Goal: Check status: Check status

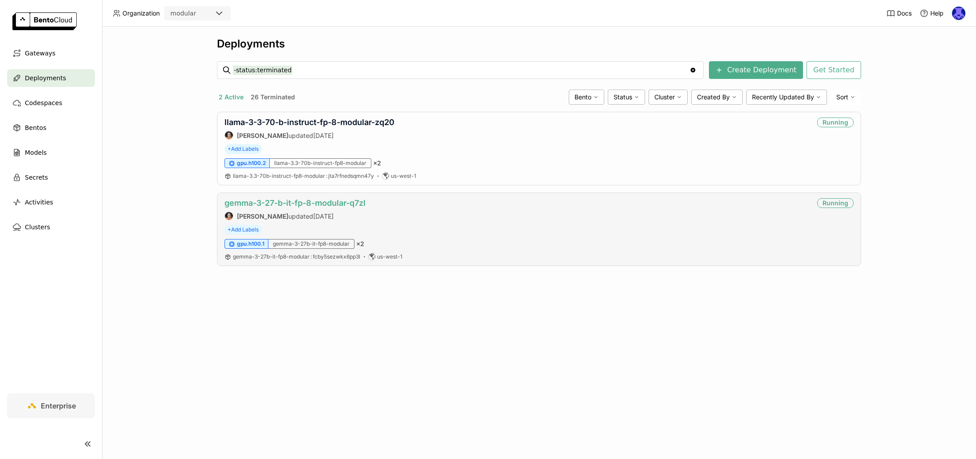
click at [340, 200] on link "gemma-3-27-b-it-fp-8-modular-q7zl" at bounding box center [294, 202] width 141 height 9
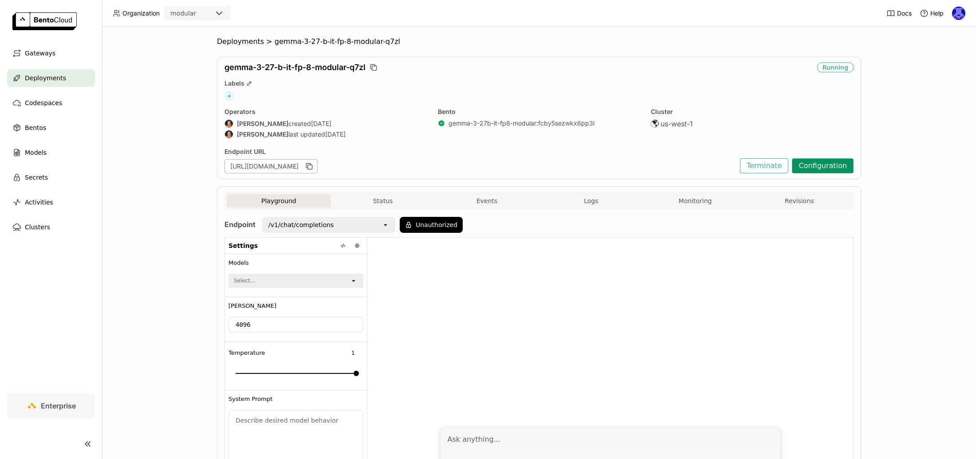
click at [812, 169] on button "Configuration" at bounding box center [823, 165] width 62 height 15
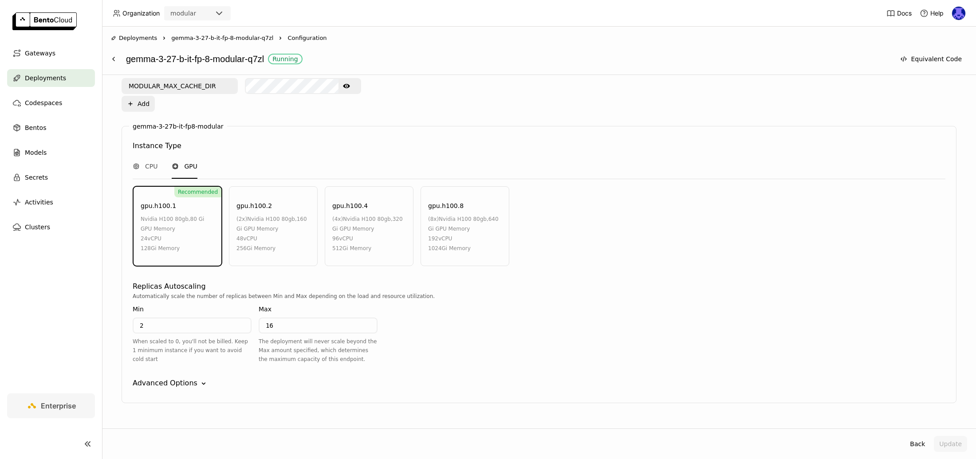
scroll to position [404, 0]
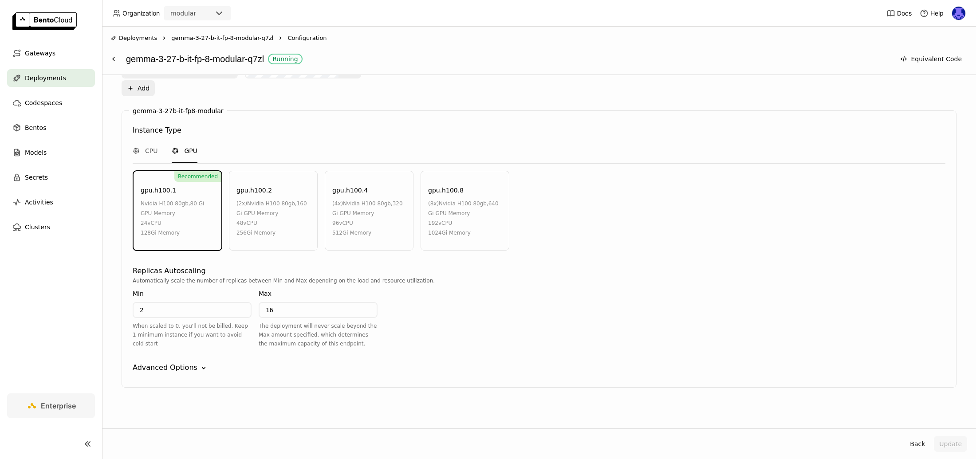
click at [190, 367] on div "Advanced Options" at bounding box center [165, 367] width 65 height 11
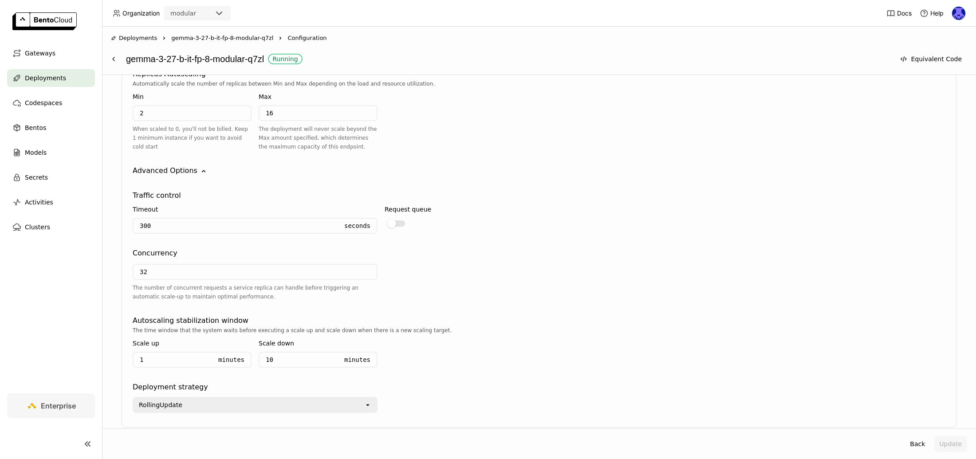
scroll to position [603, 0]
click at [234, 42] on span "gemma-3-27-b-it-fp-8-modular-q7zl" at bounding box center [222, 38] width 102 height 9
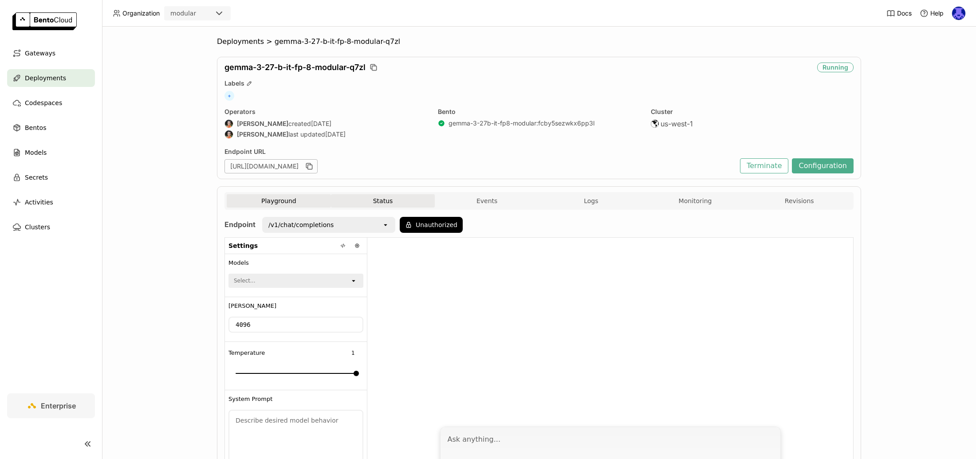
click at [359, 200] on button "Status" at bounding box center [383, 200] width 104 height 13
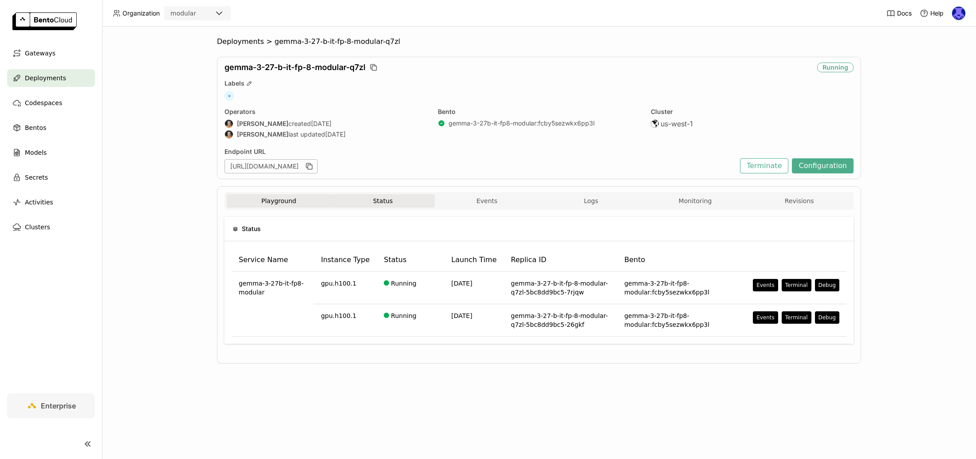
click at [307, 196] on button "Playground" at bounding box center [279, 200] width 104 height 13
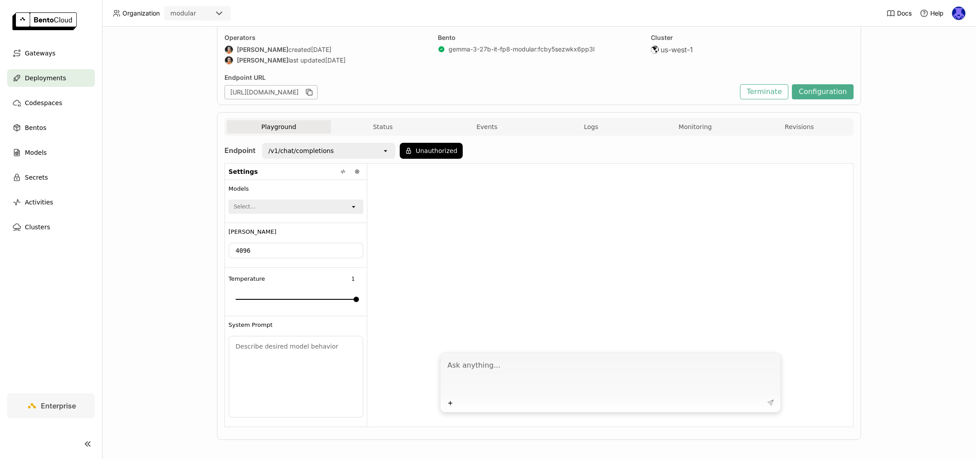
scroll to position [78, 0]
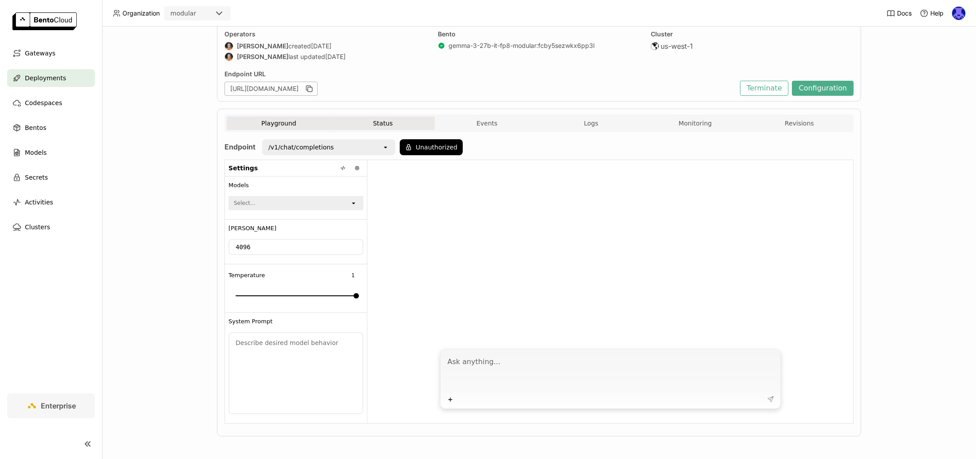
click at [377, 126] on button "Status" at bounding box center [383, 123] width 104 height 13
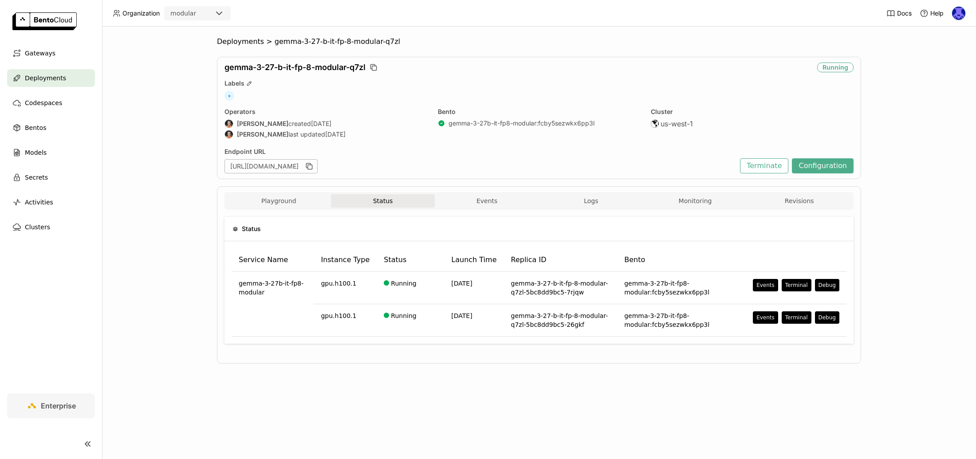
click at [604, 198] on button "Logs" at bounding box center [591, 200] width 104 height 13
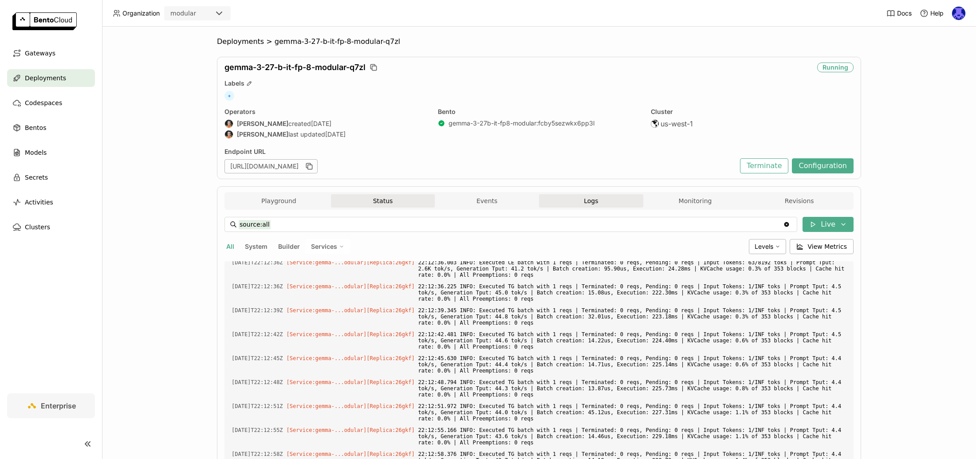
scroll to position [2017, 0]
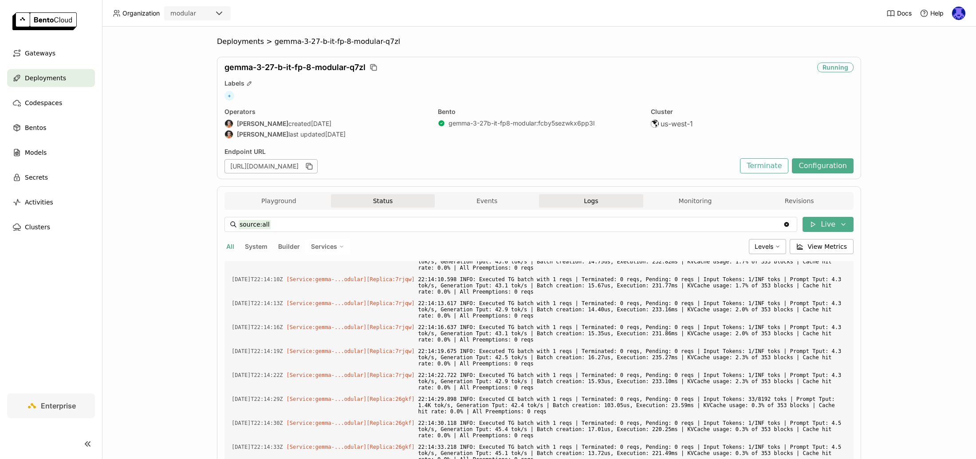
click at [704, 202] on button "Monitoring" at bounding box center [695, 200] width 104 height 13
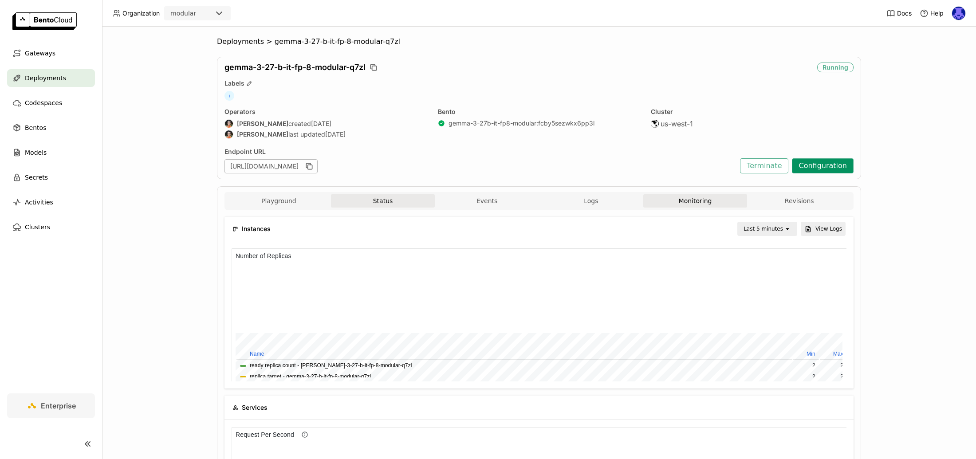
click at [829, 172] on button "Configuration" at bounding box center [823, 165] width 62 height 15
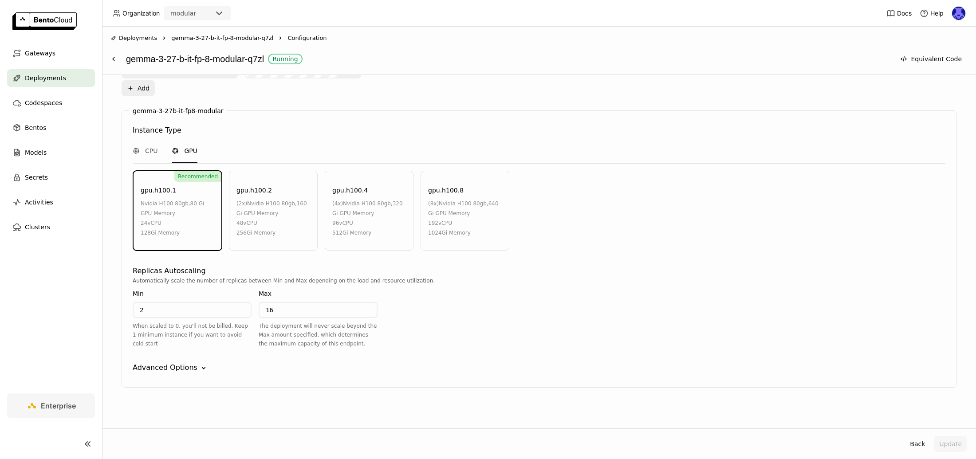
click at [218, 20] on header "Organization modular Docs Help" at bounding box center [488, 13] width 976 height 27
click at [220, 14] on icon at bounding box center [219, 13] width 11 height 11
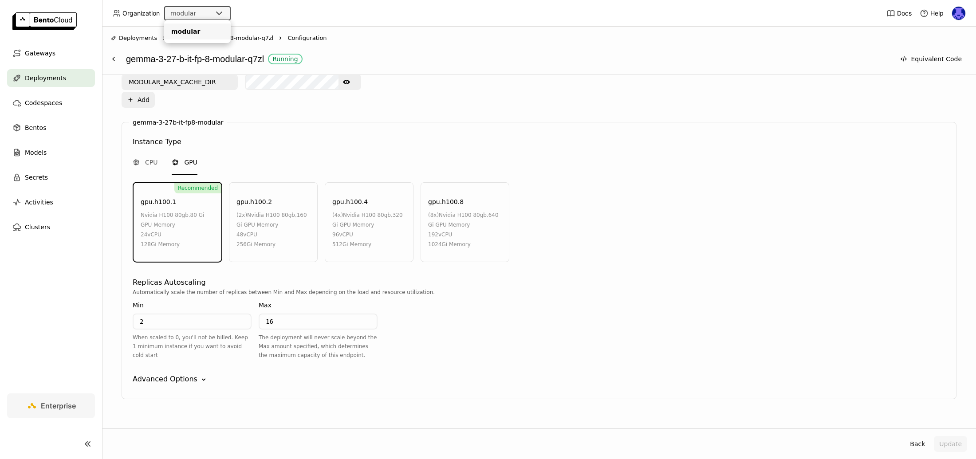
click at [688, 328] on div "Automatically scale the number of replicas between Min and Max depending on the…" at bounding box center [539, 327] width 812 height 79
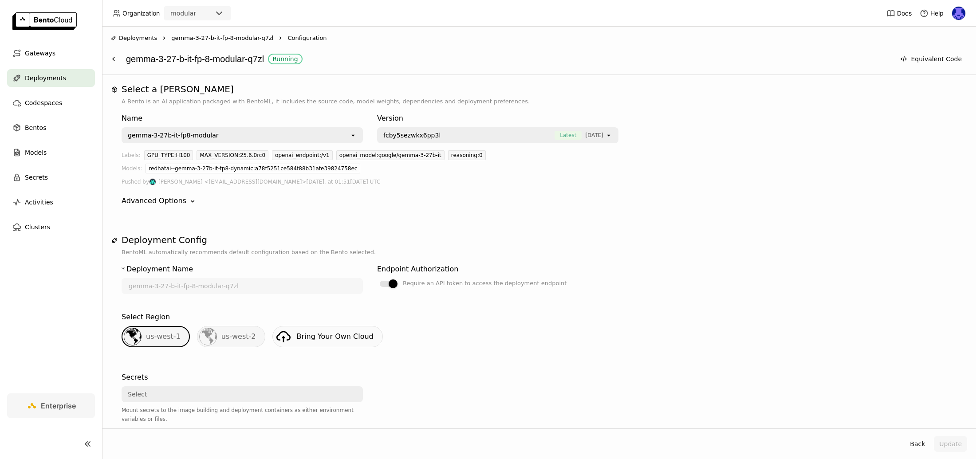
click at [213, 42] on span "gemma-3-27-b-it-fp-8-modular-q7zl" at bounding box center [222, 38] width 102 height 9
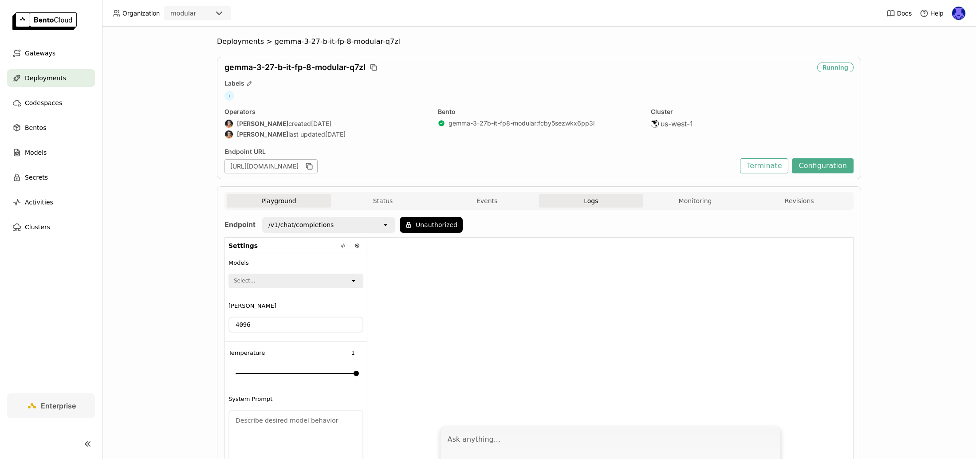
click at [632, 203] on button "Logs" at bounding box center [591, 200] width 104 height 13
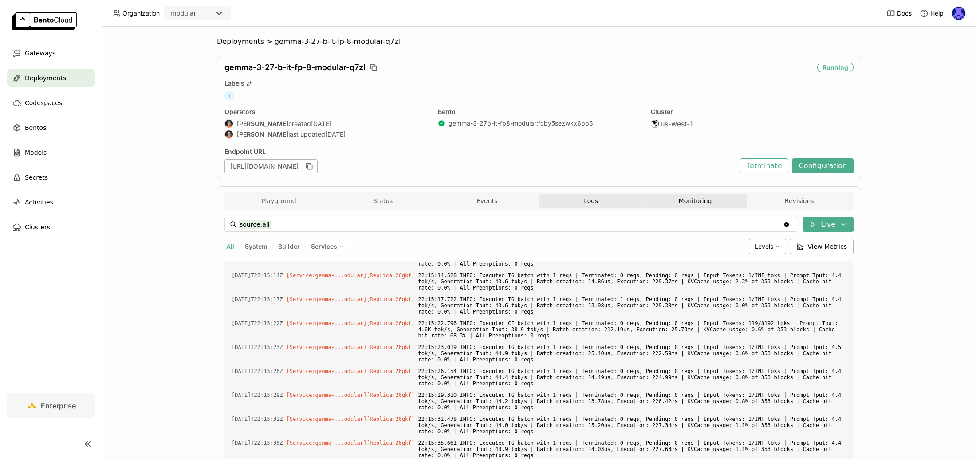
click at [717, 202] on button "Monitoring" at bounding box center [695, 200] width 104 height 13
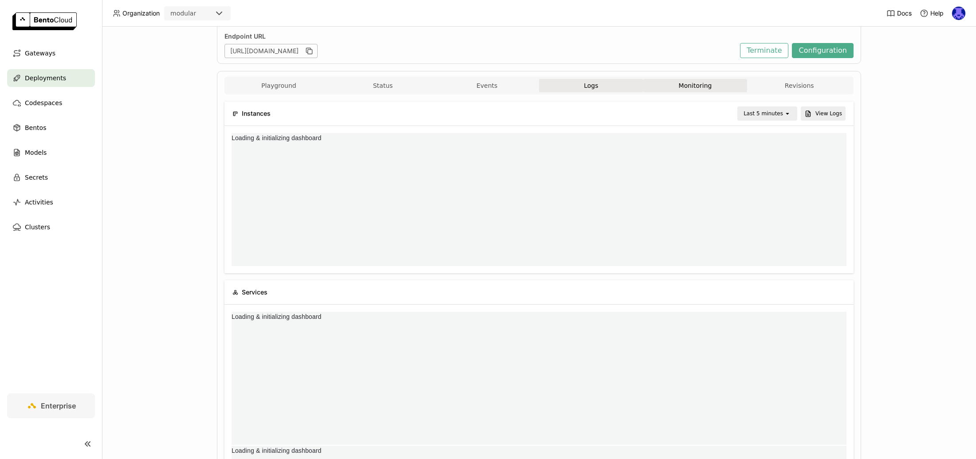
click at [616, 86] on button "Logs" at bounding box center [591, 85] width 104 height 13
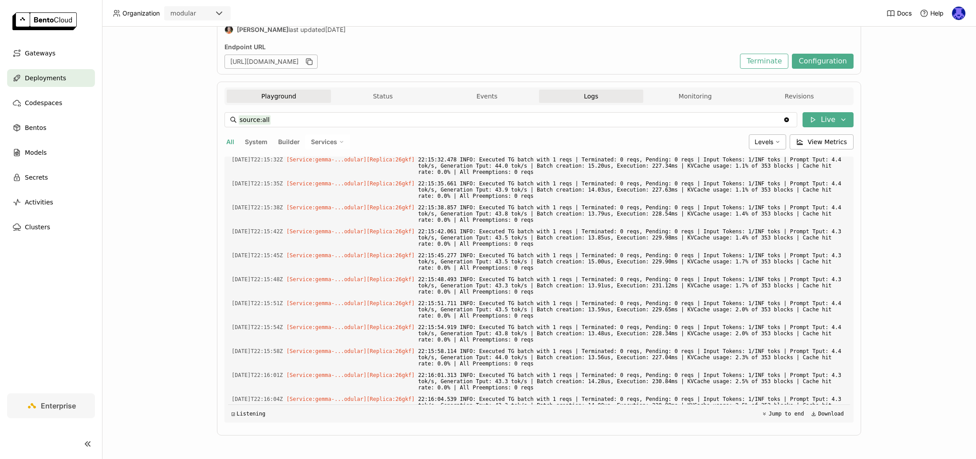
click at [278, 102] on button "Playground" at bounding box center [279, 96] width 104 height 13
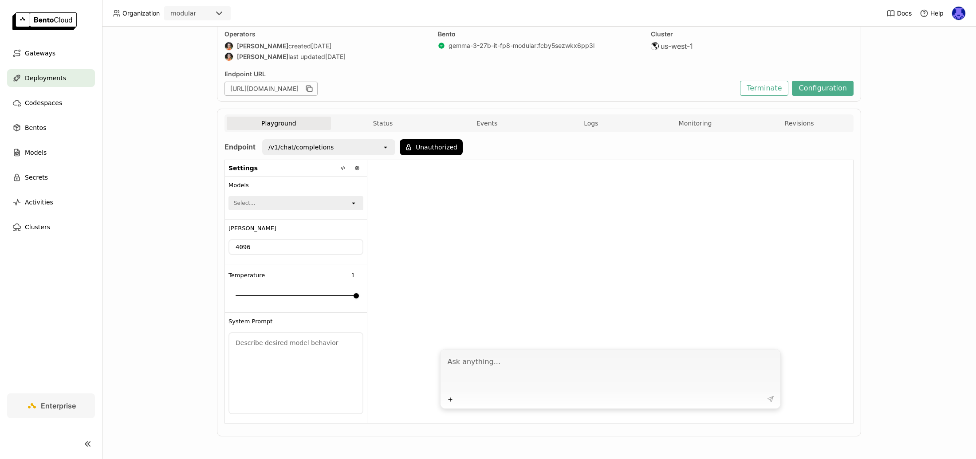
scroll to position [52, 0]
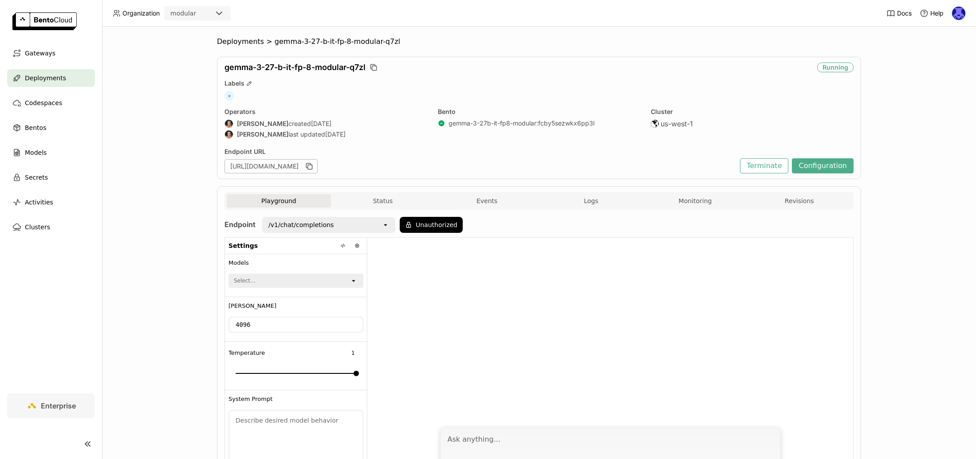
click at [371, 207] on div "Playground Status Events Logs Monitoring Revisions" at bounding box center [539, 202] width 624 height 16
click at [832, 169] on button "Configuration" at bounding box center [823, 165] width 62 height 15
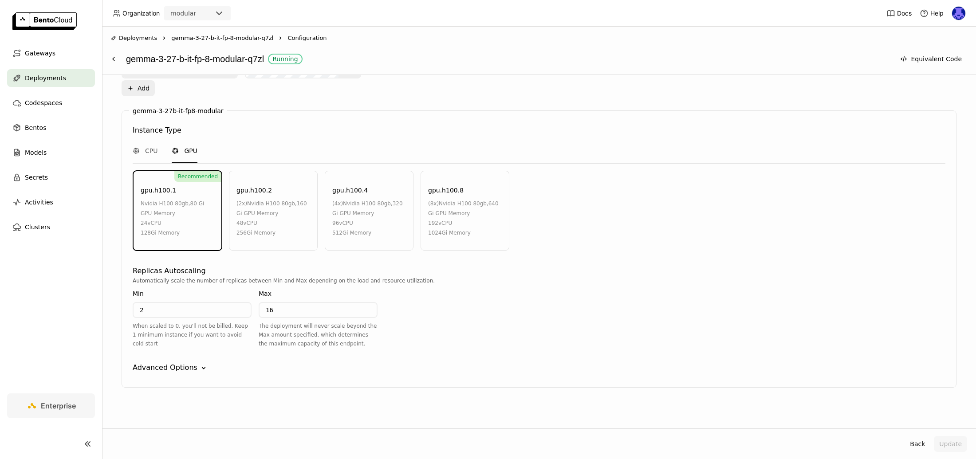
click at [195, 37] on span "gemma-3-27-b-it-fp-8-modular-q7zl" at bounding box center [222, 38] width 102 height 9
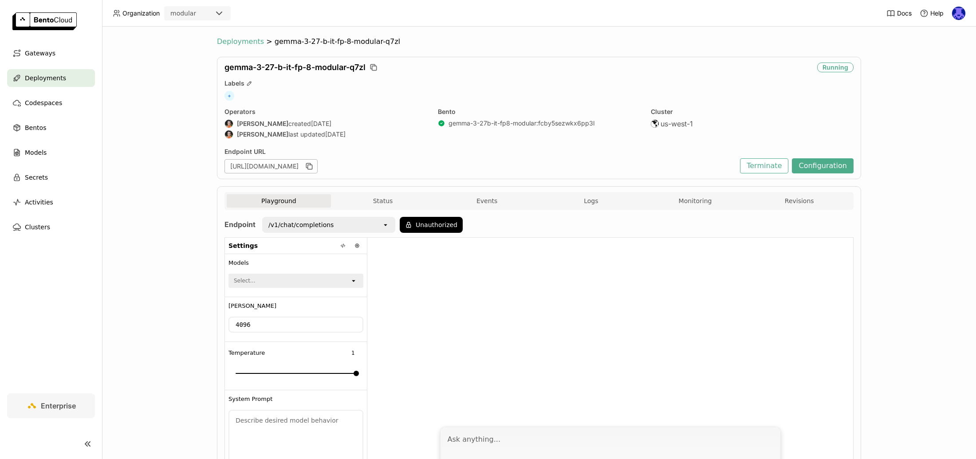
click at [244, 42] on span "Deployments" at bounding box center [240, 41] width 47 height 9
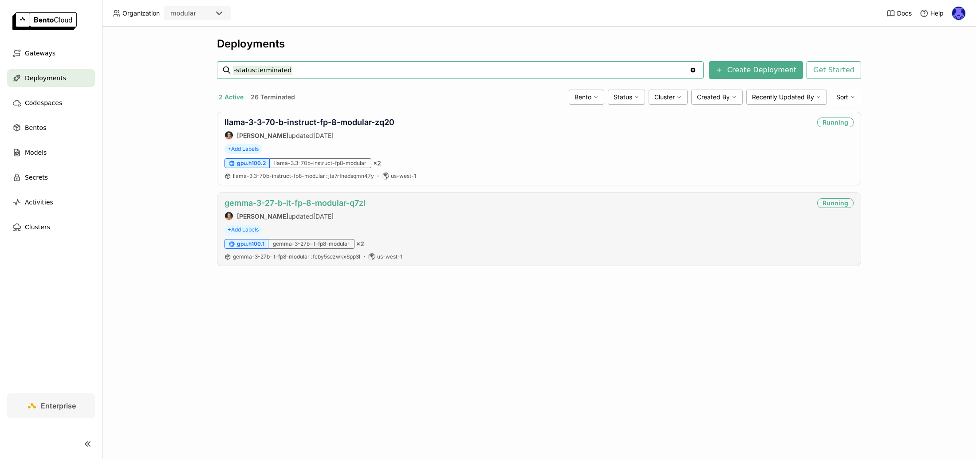
click at [295, 202] on link "gemma-3-27-b-it-fp-8-modular-q7zl" at bounding box center [294, 202] width 141 height 9
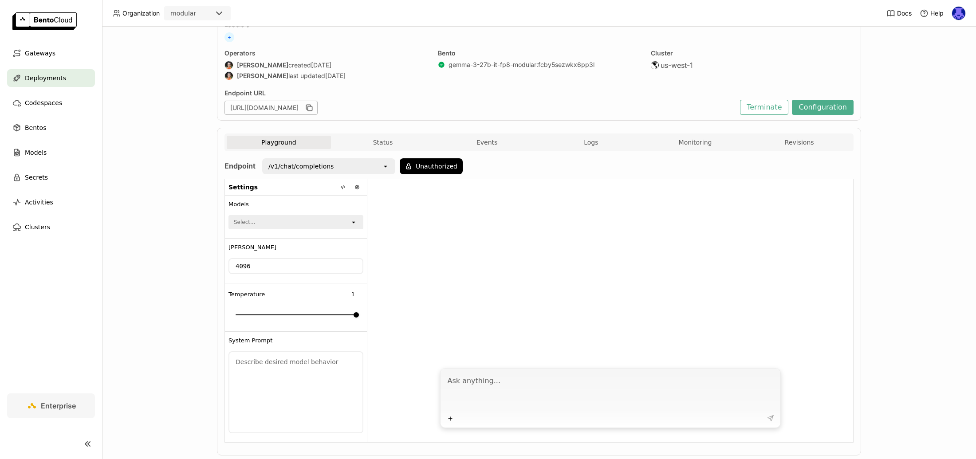
click at [382, 133] on div "Playground Status Events Logs Monitoring Revisions" at bounding box center [538, 142] width 629 height 18
click at [396, 145] on button "Status" at bounding box center [383, 142] width 104 height 13
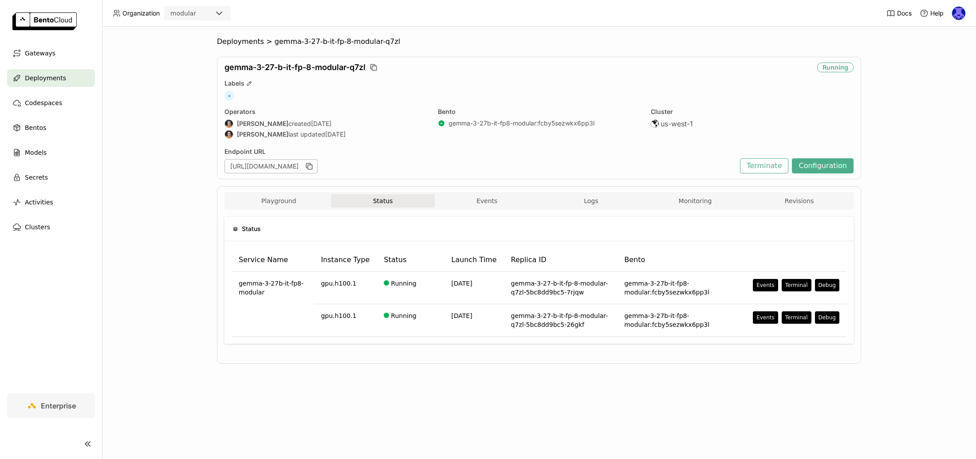
click at [512, 144] on div "gemma-3-27-b-it-fp-8-modular-q7zl Running Labels + Operators Sean Sheng created…" at bounding box center [539, 118] width 644 height 122
click at [823, 161] on button "Configuration" at bounding box center [823, 165] width 62 height 15
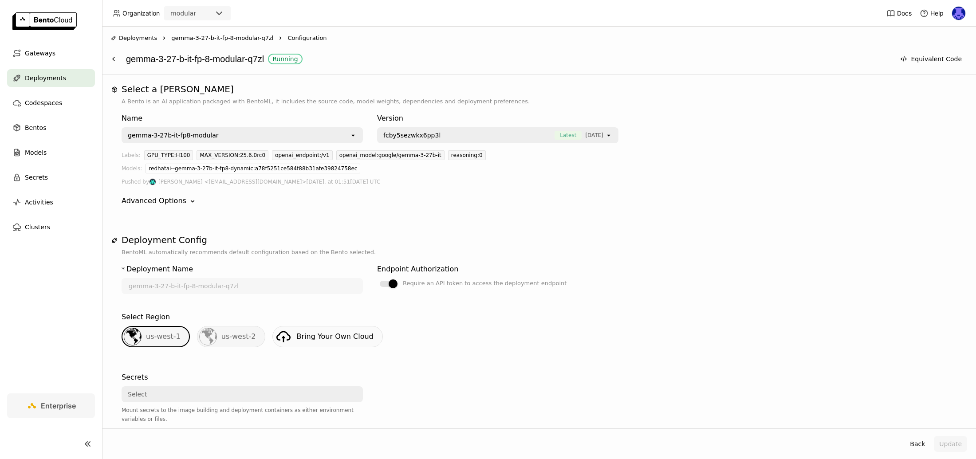
click at [199, 39] on span "gemma-3-27-b-it-fp-8-modular-q7zl" at bounding box center [222, 38] width 102 height 9
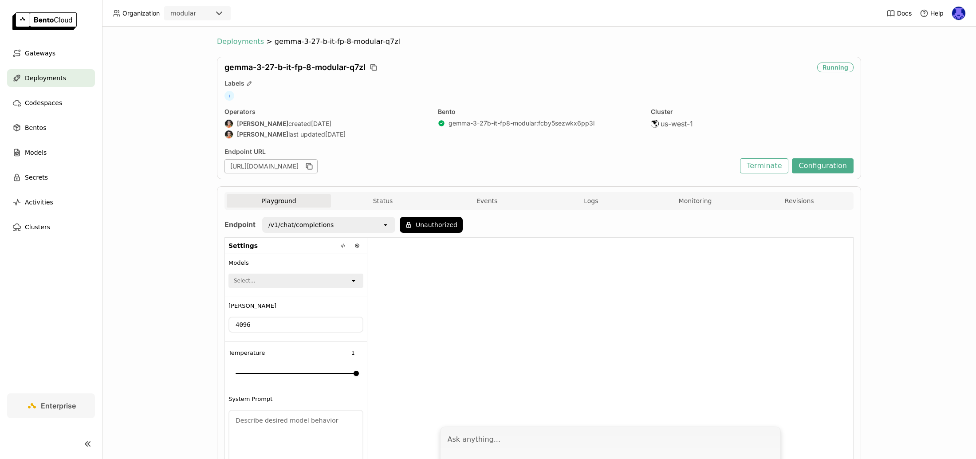
click at [232, 38] on span "Deployments" at bounding box center [240, 41] width 47 height 9
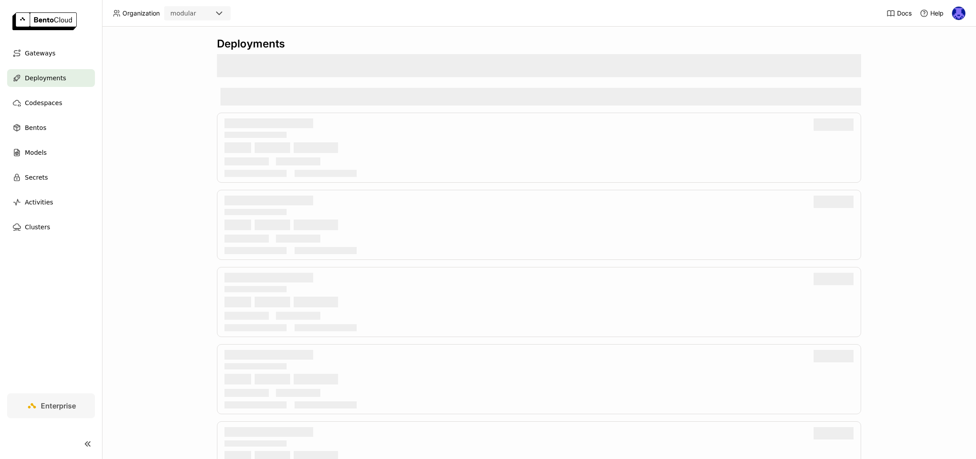
click at [235, 43] on div "Deployments" at bounding box center [539, 43] width 644 height 13
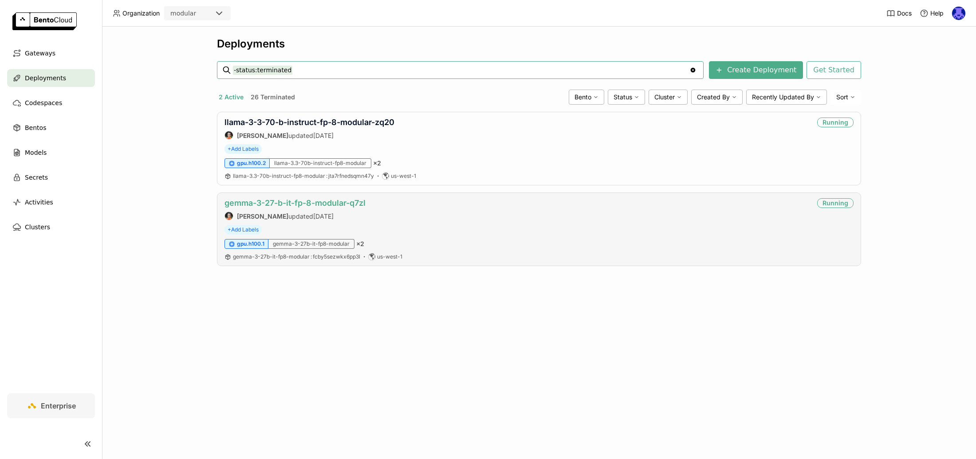
click at [289, 204] on link "gemma-3-27-b-it-fp-8-modular-q7zl" at bounding box center [294, 202] width 141 height 9
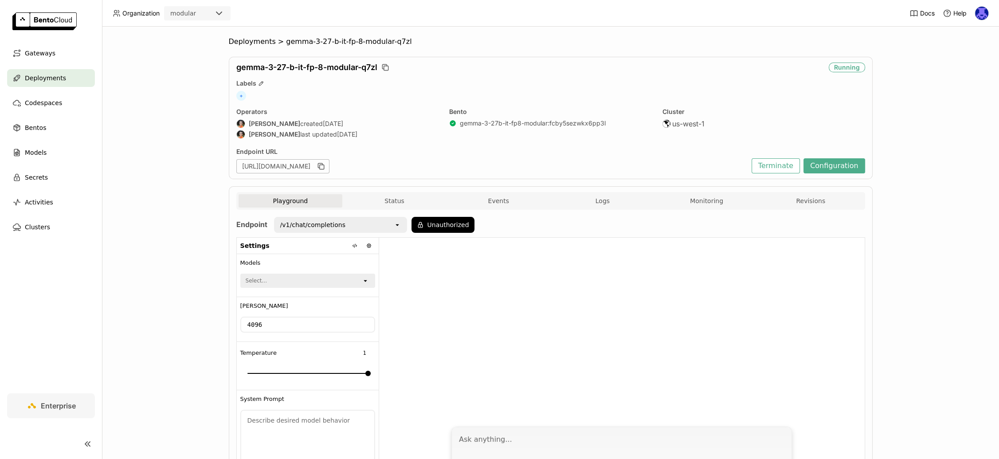
scroll to position [14, 0]
